Goal: Transaction & Acquisition: Book appointment/travel/reservation

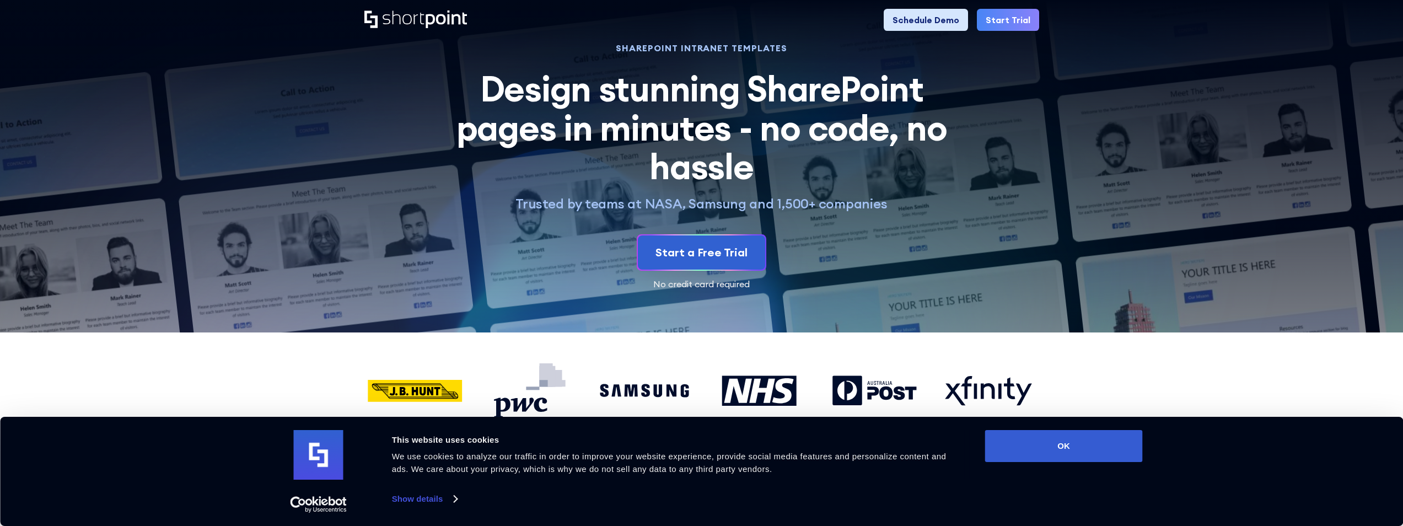
click at [923, 19] on link "Schedule Demo" at bounding box center [926, 20] width 84 height 22
